Goal: Information Seeking & Learning: Learn about a topic

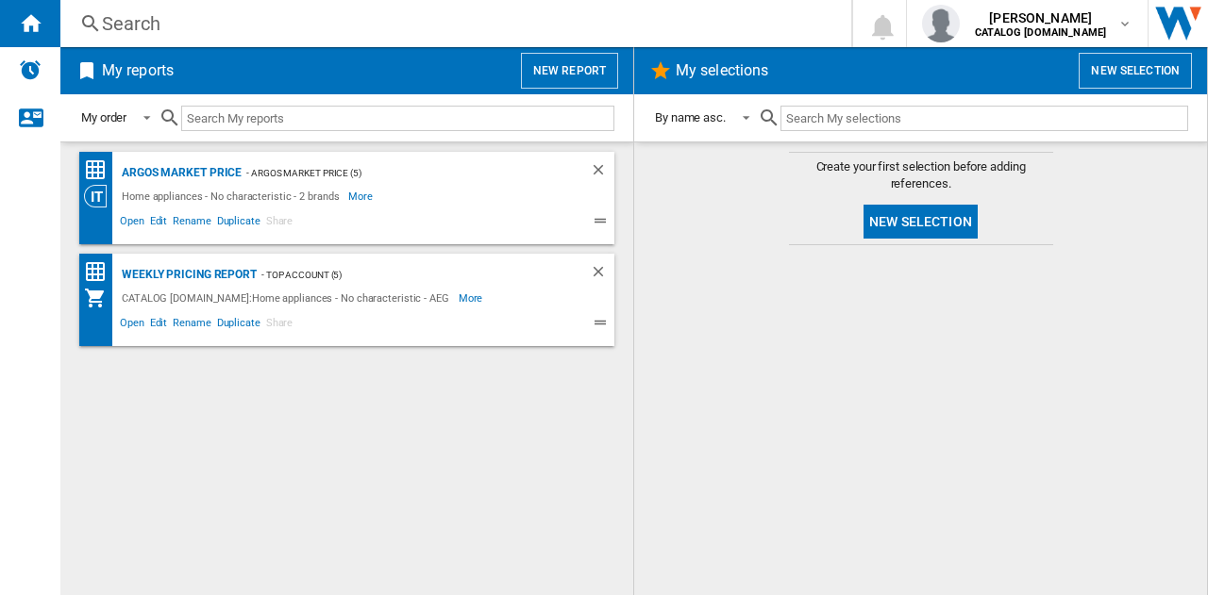
click at [130, 23] on div "Search" at bounding box center [452, 23] width 700 height 26
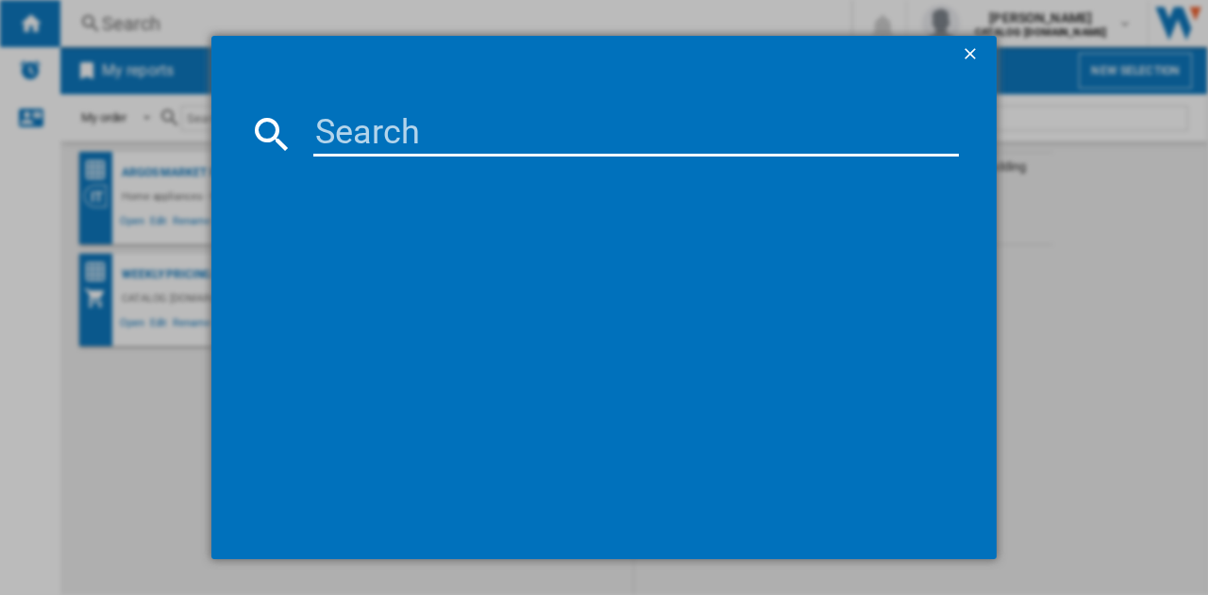
click at [410, 136] on input at bounding box center [635, 133] width 645 height 45
type input "th843cb"
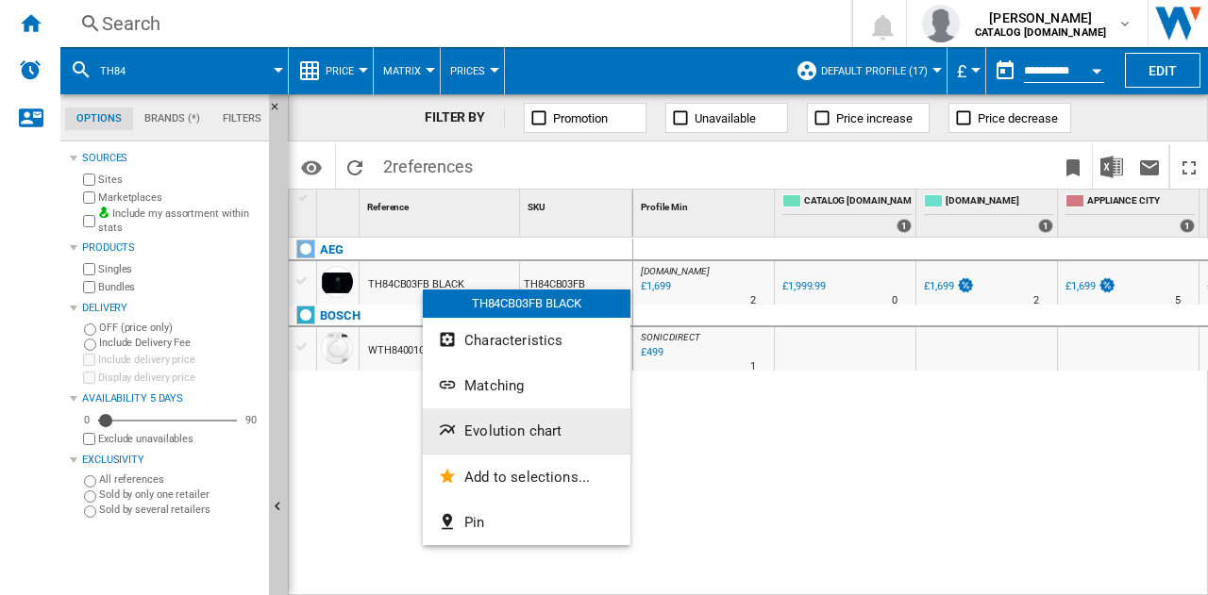
click at [498, 429] on span "Evolution chart" at bounding box center [512, 431] width 97 height 17
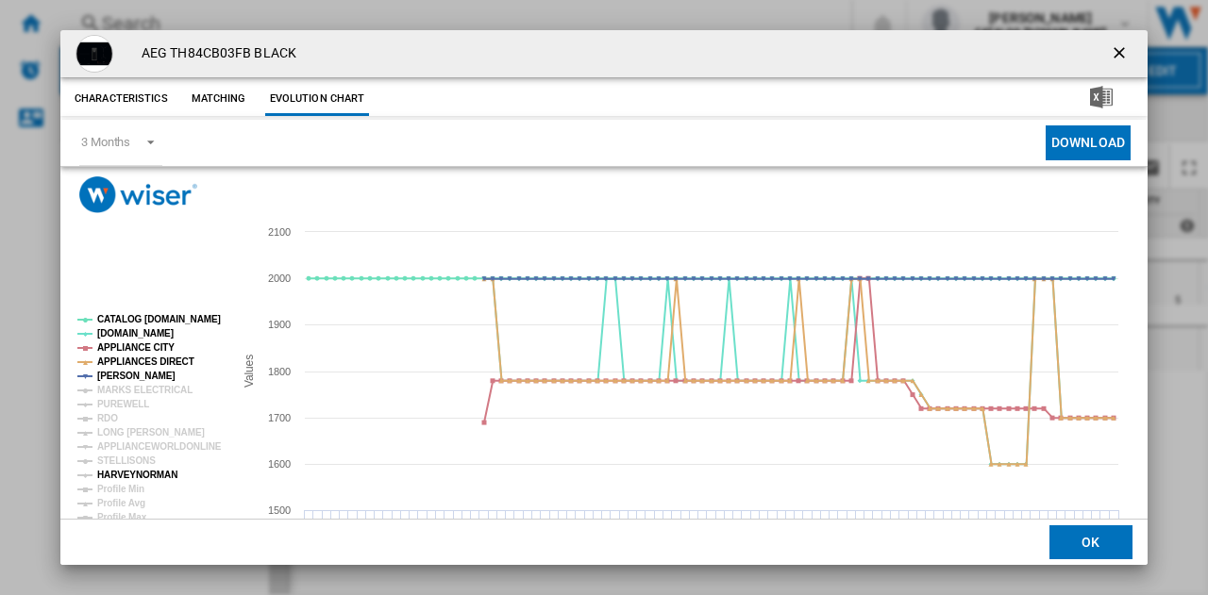
click at [147, 473] on tspan "HARVEYNORMAN" at bounding box center [137, 475] width 80 height 10
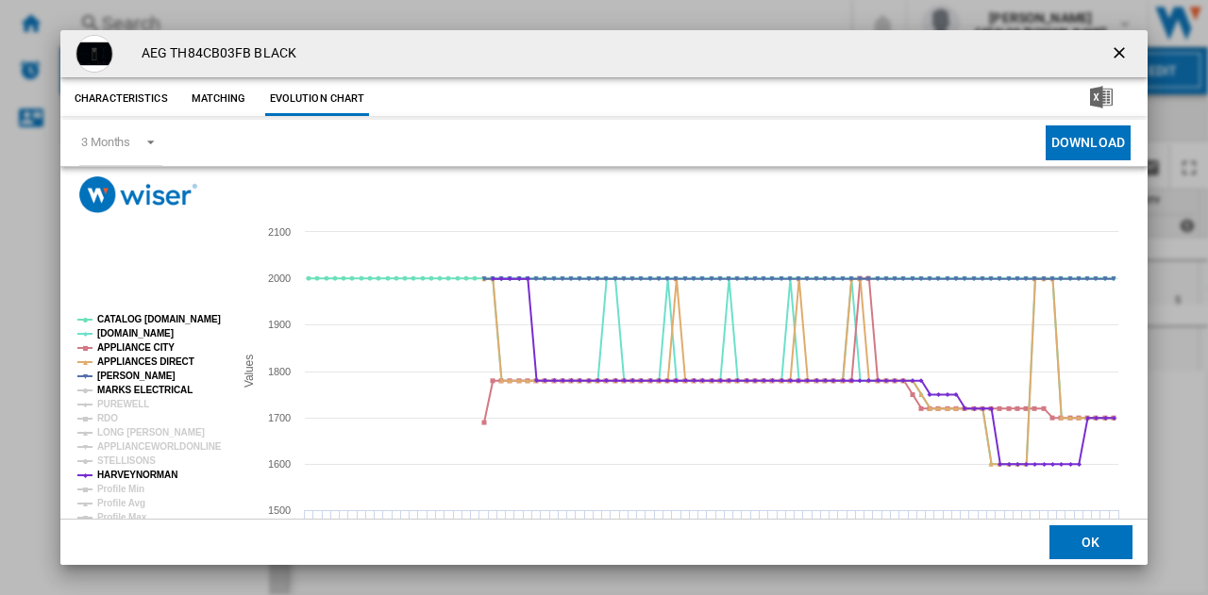
click at [159, 388] on tspan "MARKS ELECTRICAL" at bounding box center [144, 390] width 95 height 10
